Goal: Find specific page/section: Find specific page/section

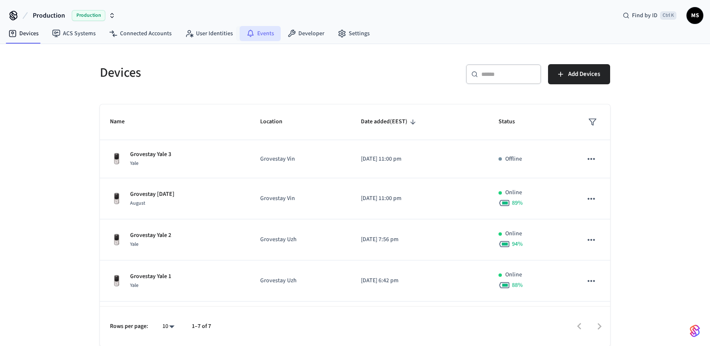
click at [267, 35] on link "Events" at bounding box center [260, 33] width 41 height 15
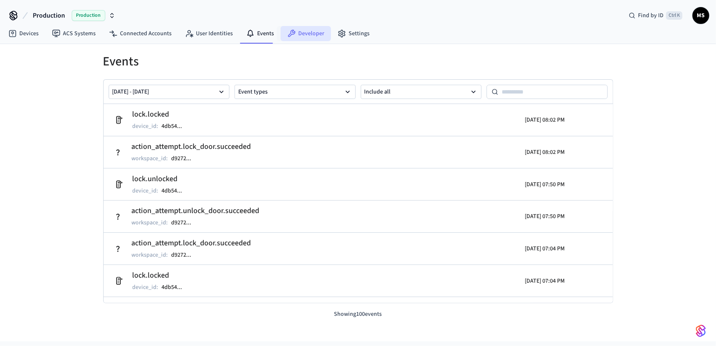
click at [315, 33] on link "Developer" at bounding box center [306, 33] width 50 height 15
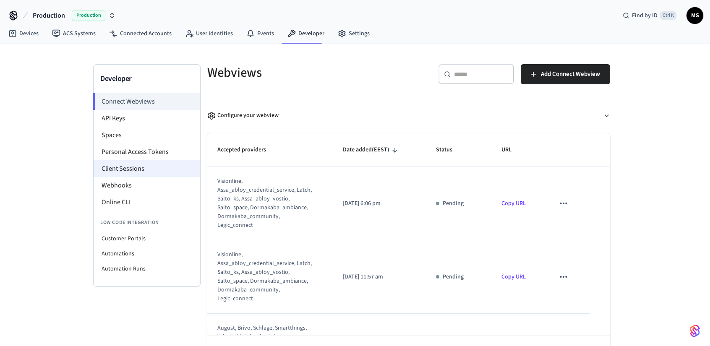
click at [145, 169] on li "Client Sessions" at bounding box center [147, 168] width 107 height 17
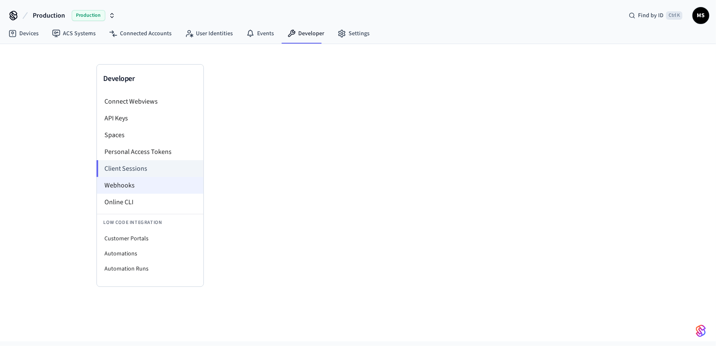
click at [143, 180] on li "Webhooks" at bounding box center [150, 185] width 107 height 17
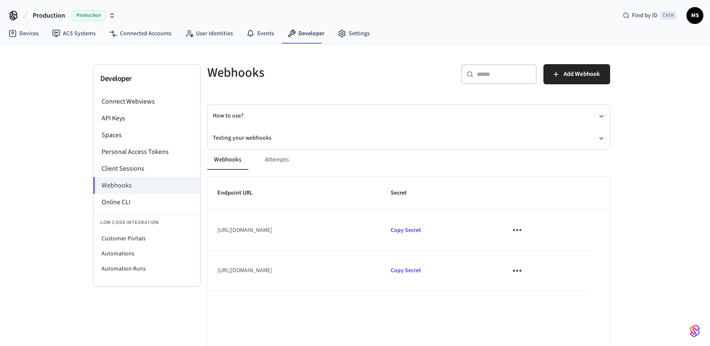
drag, startPoint x: 359, startPoint y: 272, endPoint x: 290, endPoint y: 152, distance: 138.7
click at [214, 271] on td "[URL][DOMAIN_NAME]" at bounding box center [293, 271] width 173 height 40
copy td "[URL][DOMAIN_NAME]"
